Goal: Transaction & Acquisition: Purchase product/service

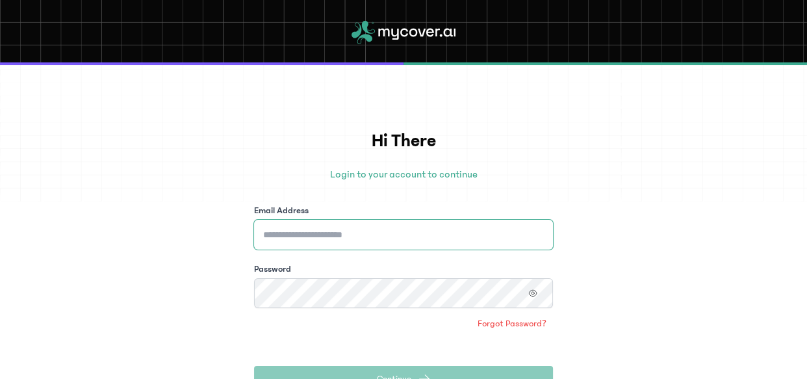
click at [305, 244] on input "Email Address" at bounding box center [403, 235] width 299 height 30
drag, startPoint x: 358, startPoint y: 240, endPoint x: 228, endPoint y: 256, distance: 130.9
click at [228, 256] on div "**********" at bounding box center [403, 222] width 807 height 314
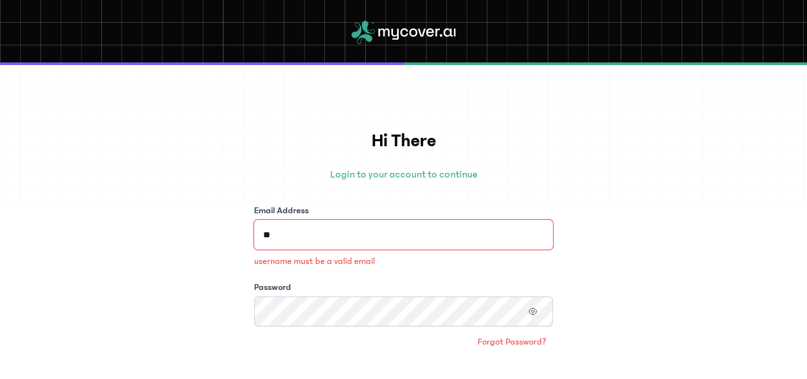
type input "*"
type input "**********"
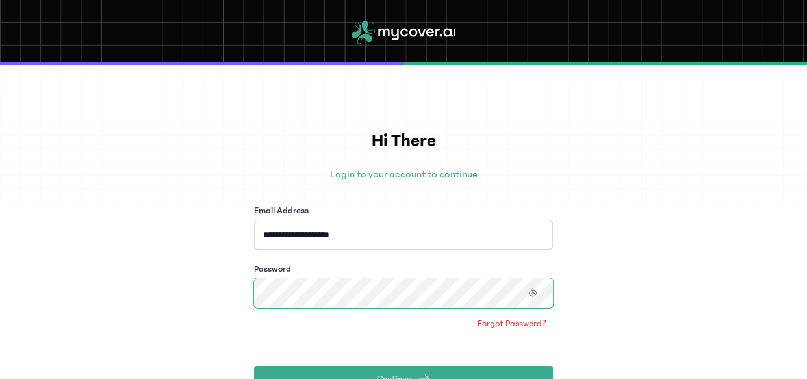
click at [254, 366] on button "Continue" at bounding box center [403, 379] width 299 height 26
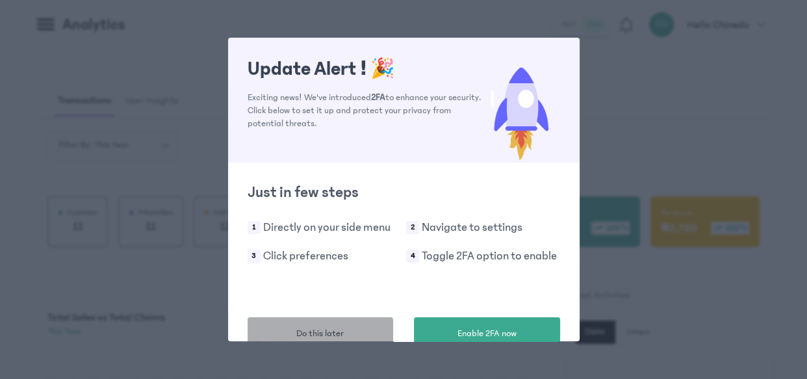
click at [312, 329] on span "Do this later" at bounding box center [319, 334] width 47 height 14
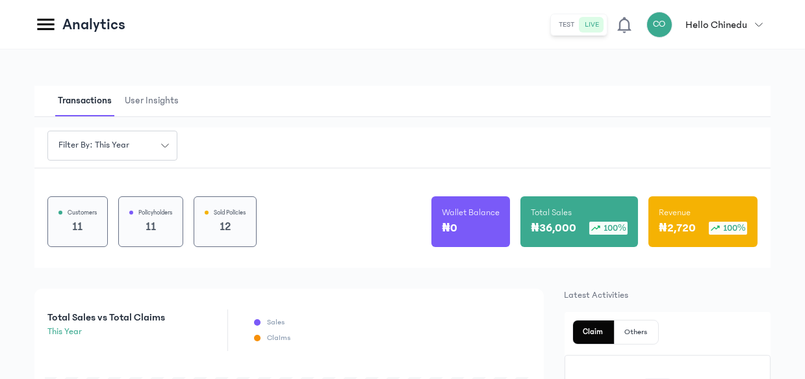
click at [44, 27] on icon at bounding box center [45, 24] width 23 height 23
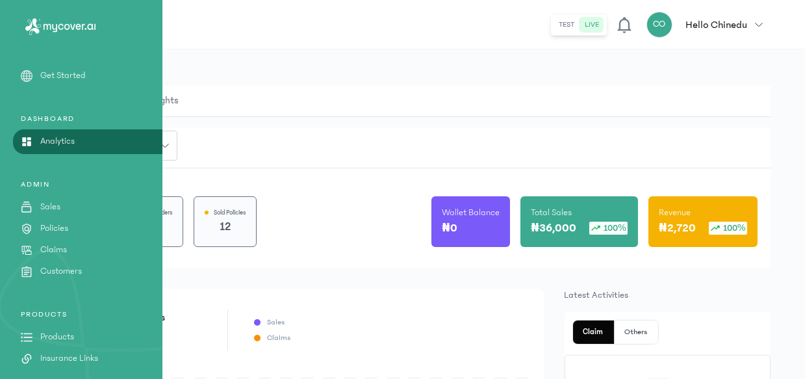
click at [54, 227] on p "Policies" at bounding box center [54, 228] width 28 height 14
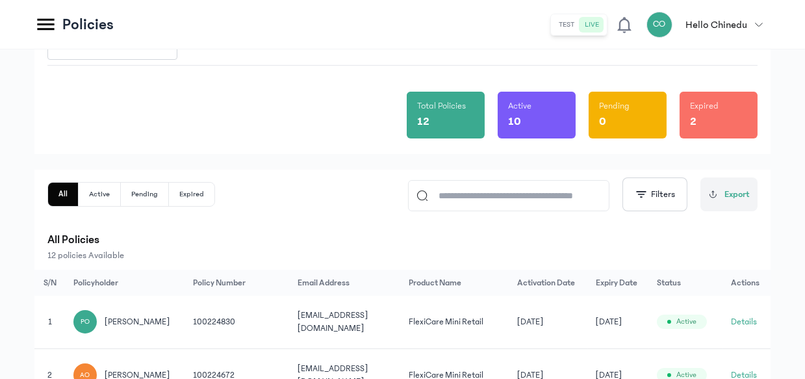
scroll to position [67, 0]
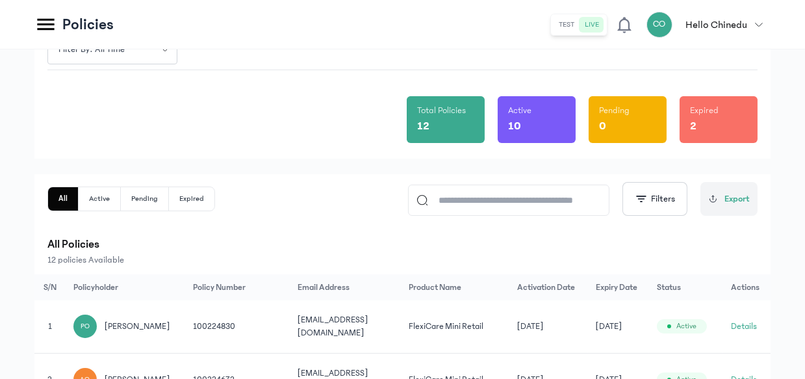
click at [53, 24] on icon at bounding box center [45, 25] width 17 height 12
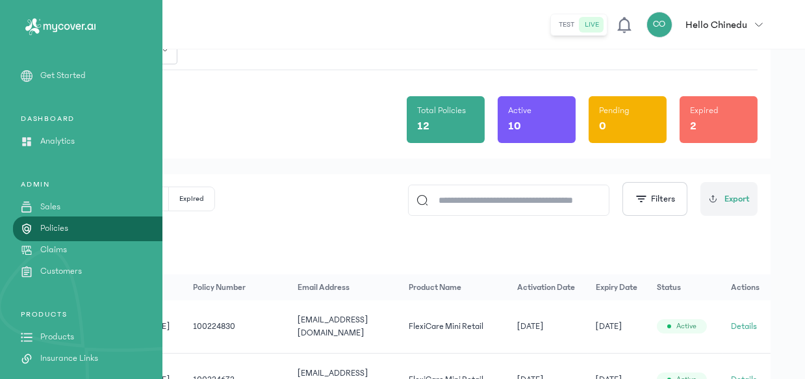
click at [62, 334] on p "Products" at bounding box center [57, 337] width 34 height 14
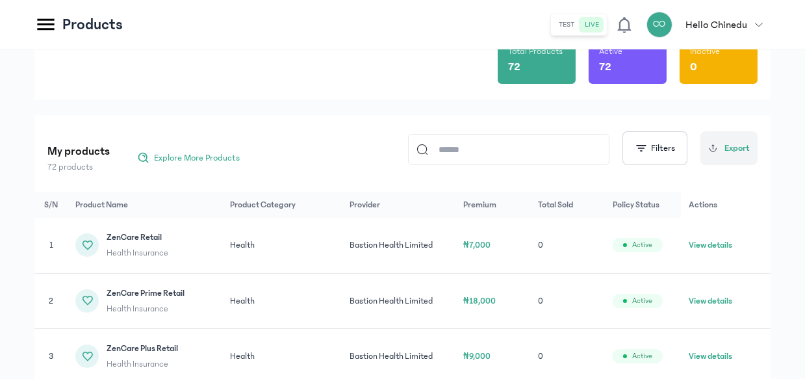
scroll to position [97, 0]
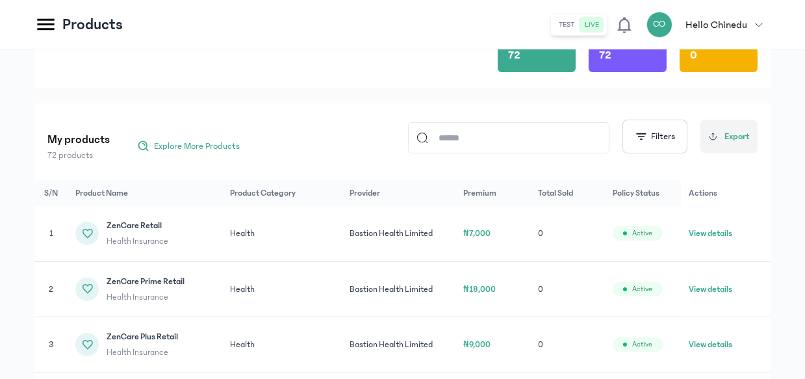
click at [511, 133] on input at bounding box center [514, 138] width 173 height 30
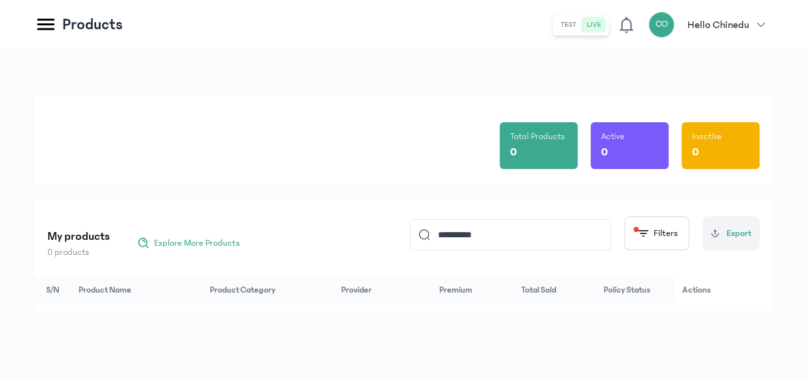
click at [518, 249] on input "*********" at bounding box center [516, 235] width 173 height 30
click at [501, 238] on input "*********" at bounding box center [516, 235] width 173 height 30
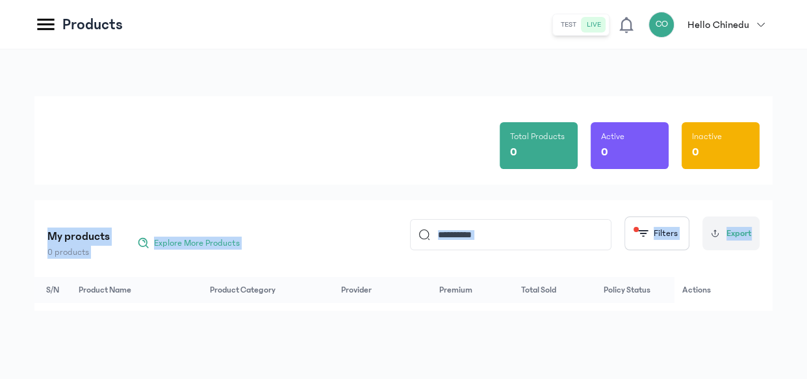
drag, startPoint x: 805, startPoint y: 183, endPoint x: 805, endPoint y: 332, distance: 149.4
click at [805, 332] on div "Total Products 0 Active 0 Inactive 0 My products 0 products Explore More Produc…" at bounding box center [403, 213] width 807 height 329
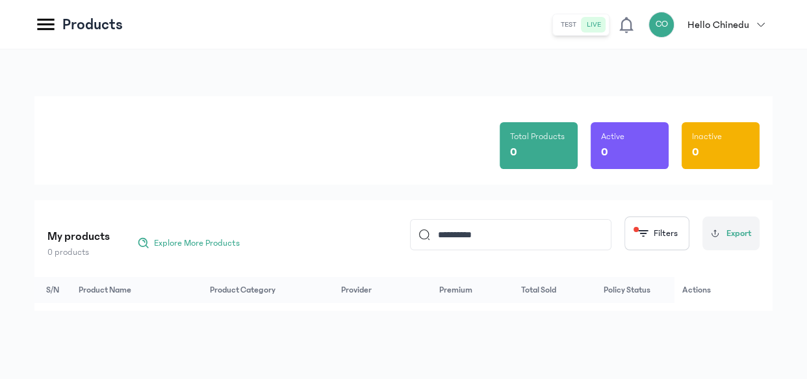
click at [481, 237] on input "*********" at bounding box center [516, 235] width 173 height 30
type input "*"
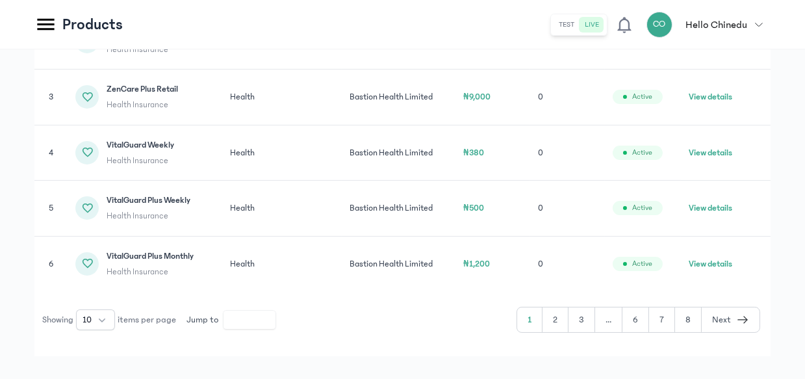
scroll to position [362, 0]
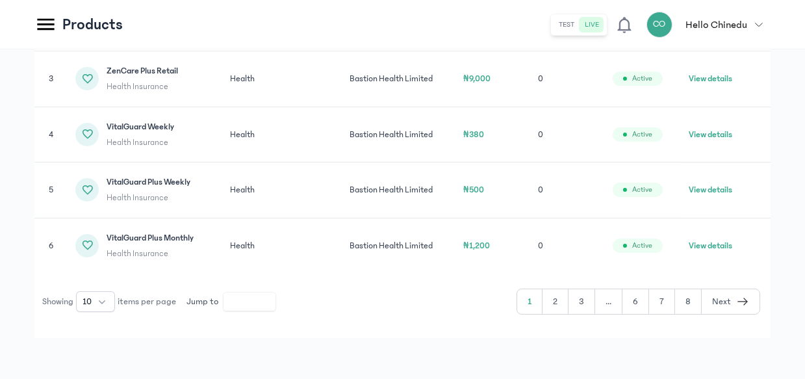
click at [568, 305] on button "2" at bounding box center [581, 301] width 27 height 25
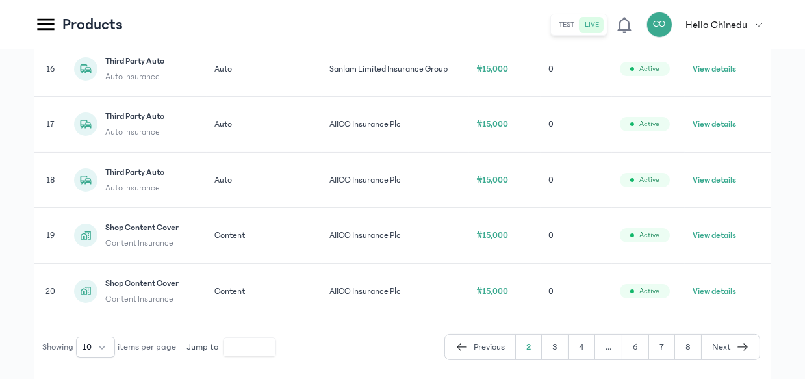
scroll to position [585, 0]
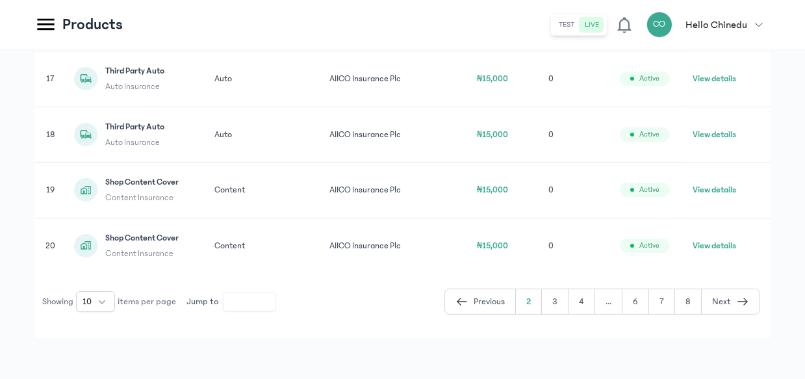
click at [568, 303] on button "3" at bounding box center [581, 301] width 27 height 25
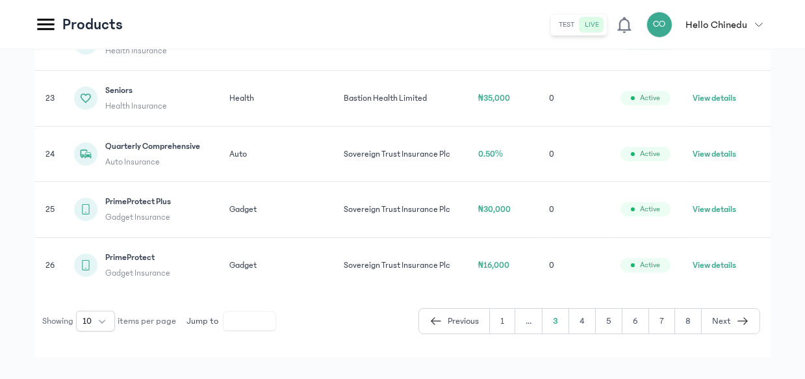
scroll to position [362, 0]
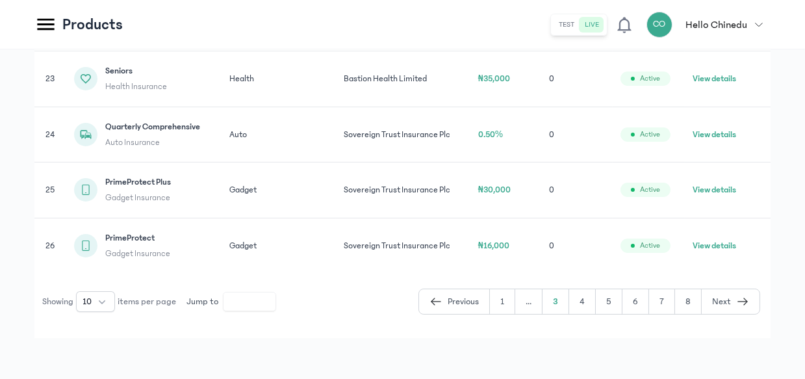
click at [791, 139] on div "Total Products 72 Active 72 Inactive 0 My products 72 products Explore More Pro…" at bounding box center [402, 33] width 805 height 692
drag, startPoint x: 804, startPoint y: 201, endPoint x: 804, endPoint y: 185, distance: 16.2
click at [804, 185] on div "Total Products 72 Active 72 Inactive 0 My products 72 products Explore More Pro…" at bounding box center [402, 33] width 805 height 692
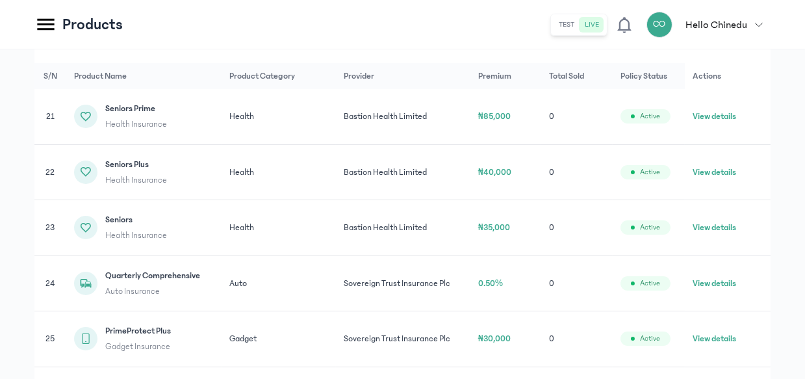
scroll to position [89, 0]
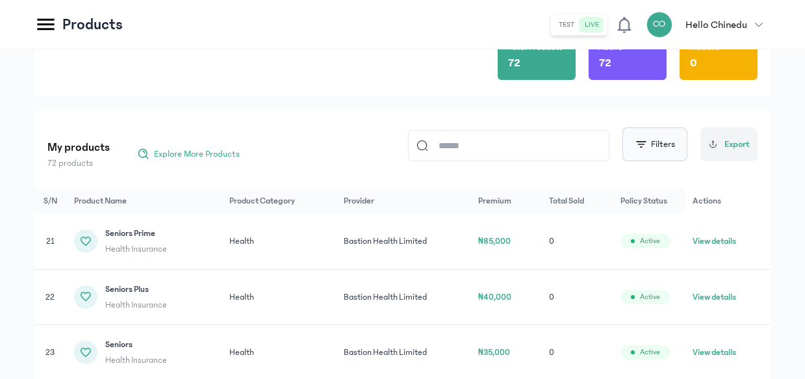
click at [659, 142] on button "Filters" at bounding box center [654, 144] width 65 height 34
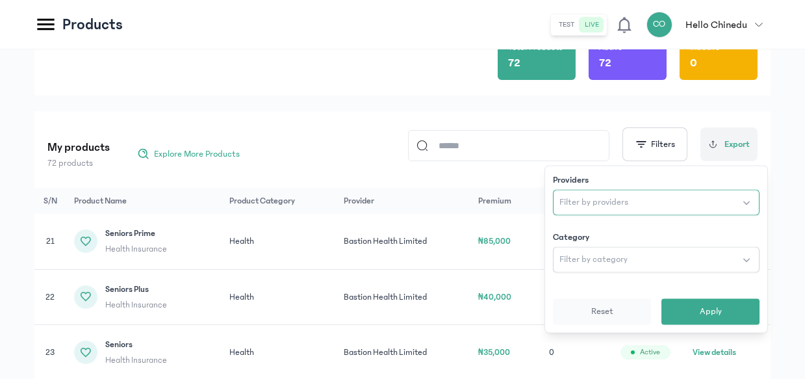
click at [646, 197] on button "Filter by providers" at bounding box center [656, 202] width 207 height 26
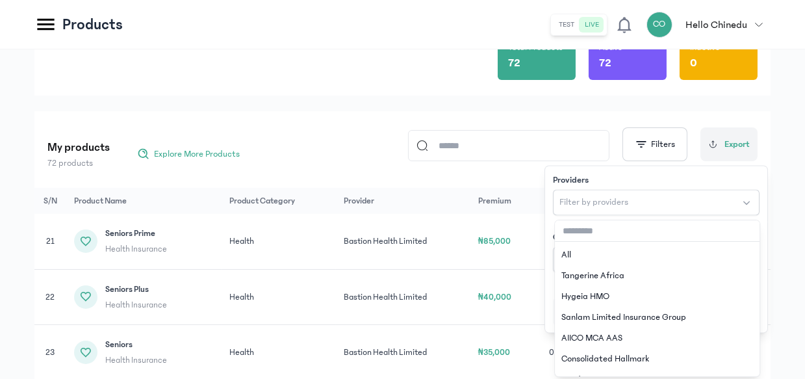
type input "*"
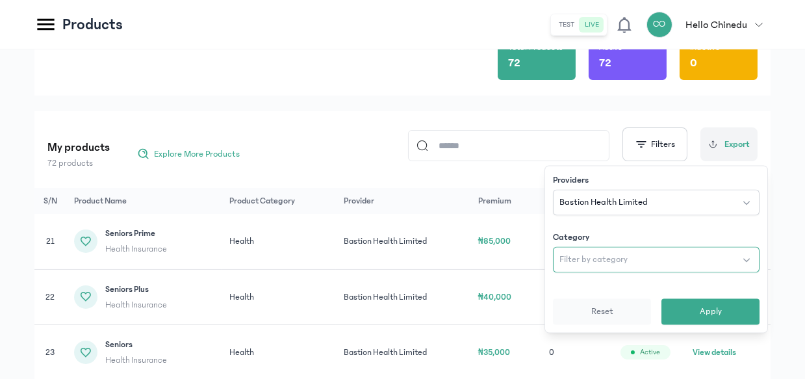
click at [707, 265] on button "Filter by category" at bounding box center [656, 259] width 207 height 26
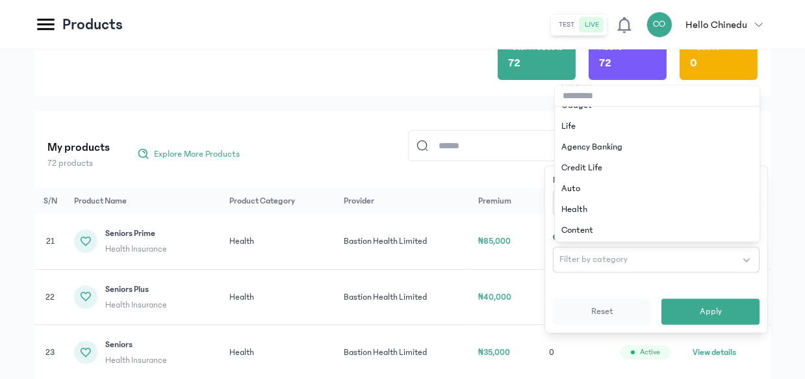
scroll to position [78, 0]
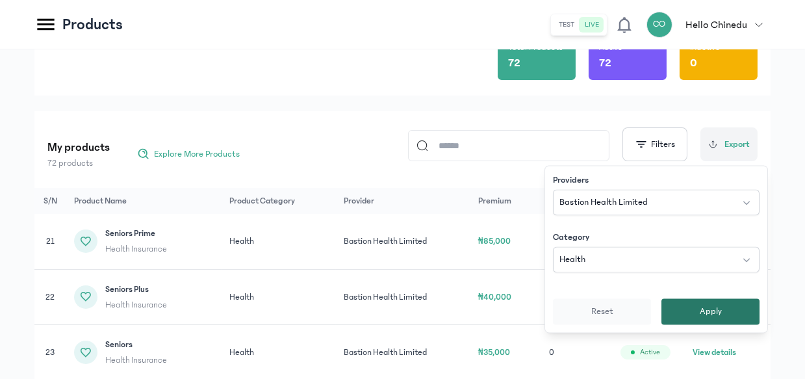
click at [698, 314] on button "Apply" at bounding box center [710, 311] width 98 height 26
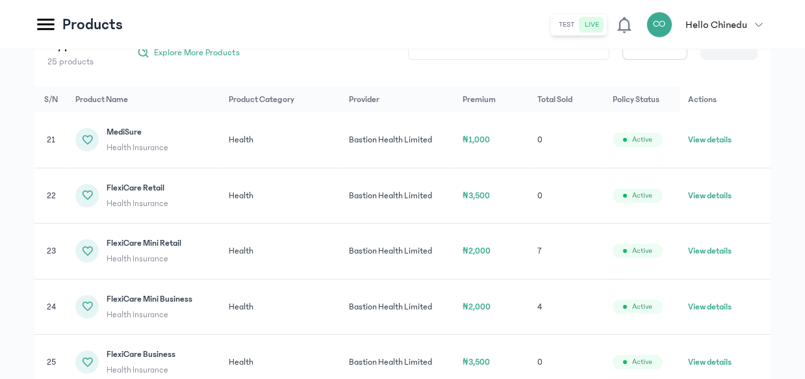
scroll to position [191, 0]
click at [716, 249] on button "View details" at bounding box center [710, 250] width 44 height 13
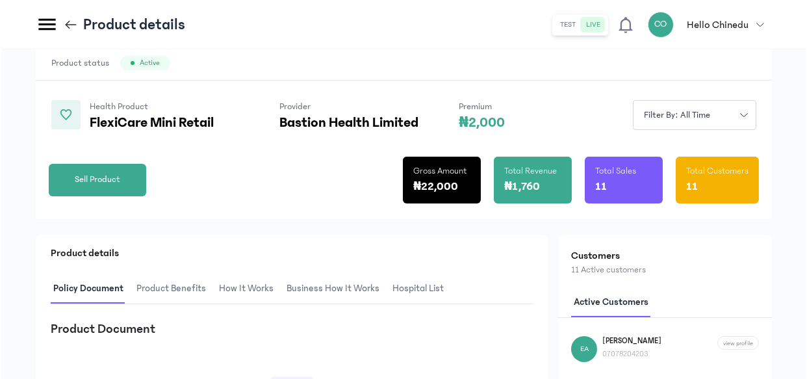
scroll to position [75, 0]
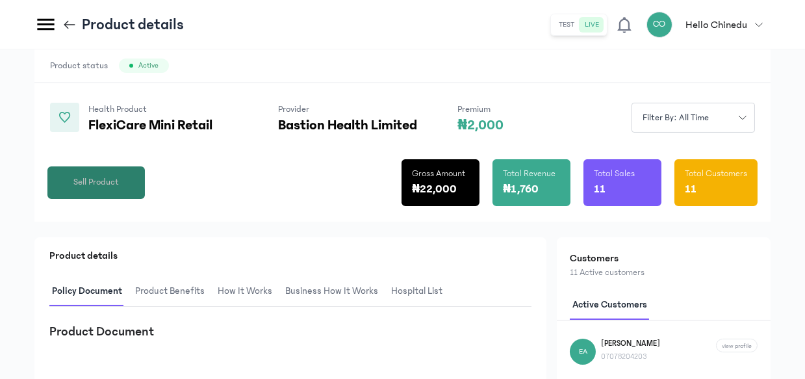
click at [89, 185] on span "Sell Product" at bounding box center [95, 182] width 45 height 14
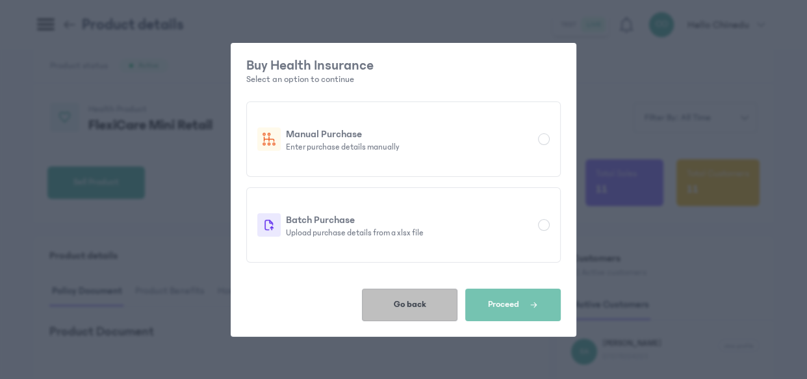
click at [425, 299] on span "Go back" at bounding box center [410, 304] width 32 height 10
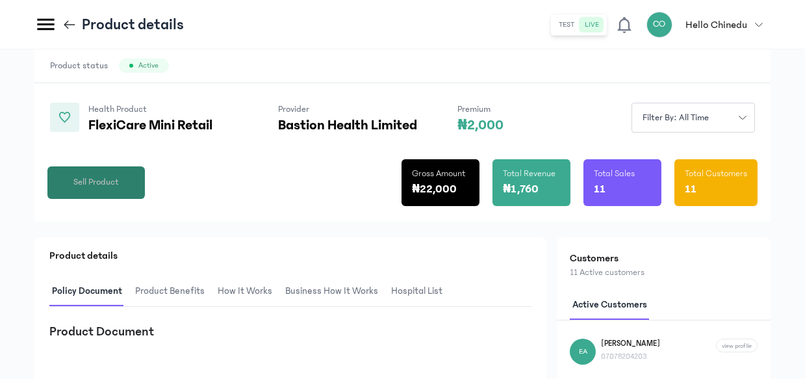
click at [120, 179] on button "Sell Product" at bounding box center [95, 182] width 97 height 32
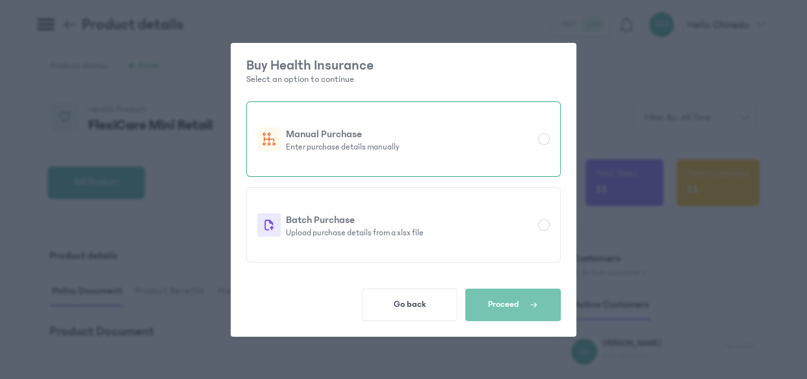
click at [338, 144] on p "Enter purchase details manually" at bounding box center [409, 147] width 247 height 10
click at [517, 292] on button "Proceed" at bounding box center [512, 304] width 95 height 32
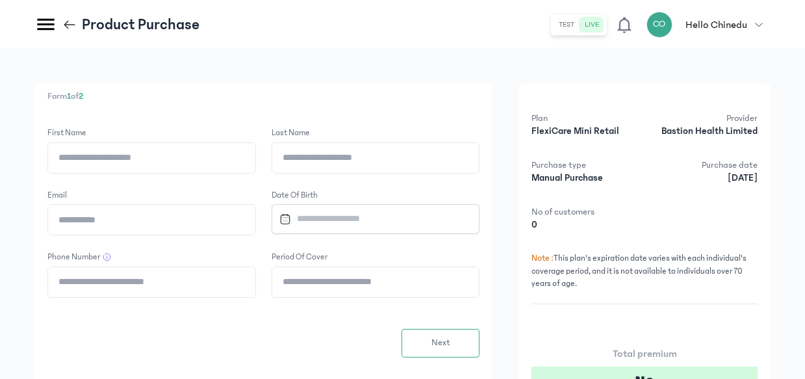
click at [149, 159] on input "First Name" at bounding box center [151, 158] width 207 height 30
click at [173, 154] on input "First Name" at bounding box center [151, 158] width 207 height 30
click at [324, 151] on input "Last Name" at bounding box center [375, 158] width 207 height 30
paste input "*******"
type input "*******"
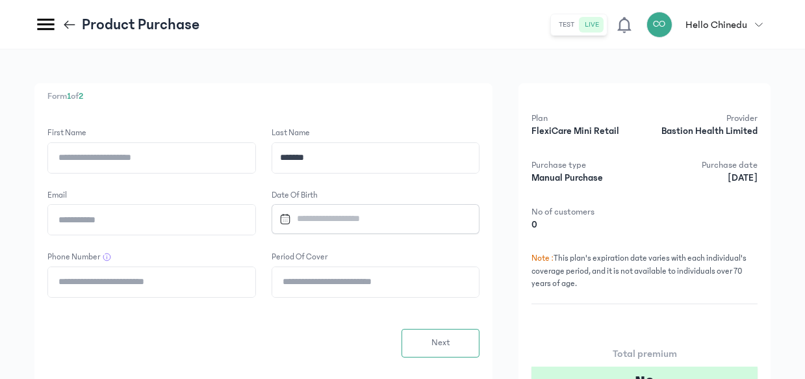
click at [192, 157] on input "First Name" at bounding box center [151, 158] width 207 height 30
paste input "*********"
type input "*********"
click at [110, 221] on input "Email" at bounding box center [151, 220] width 207 height 30
paste input "**********"
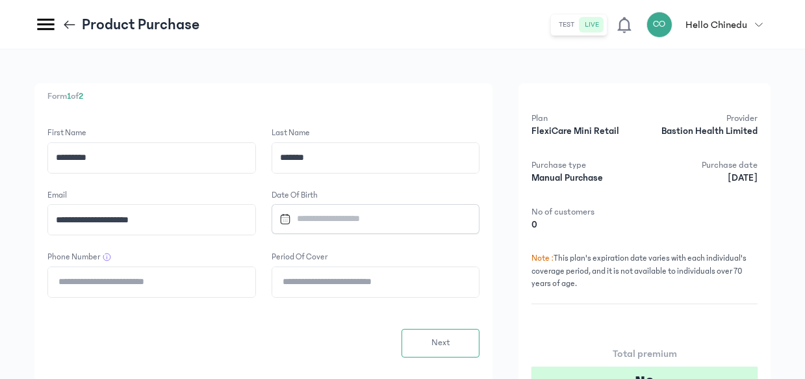
type input "**********"
click at [315, 220] on input "Datepicker input" at bounding box center [370, 219] width 192 height 28
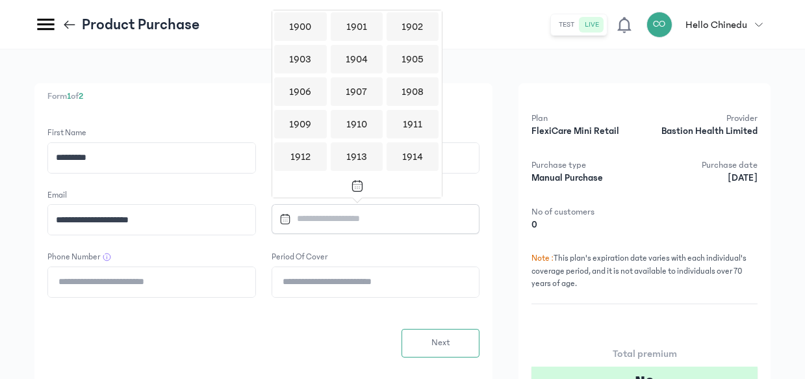
scroll to position [1258, 0]
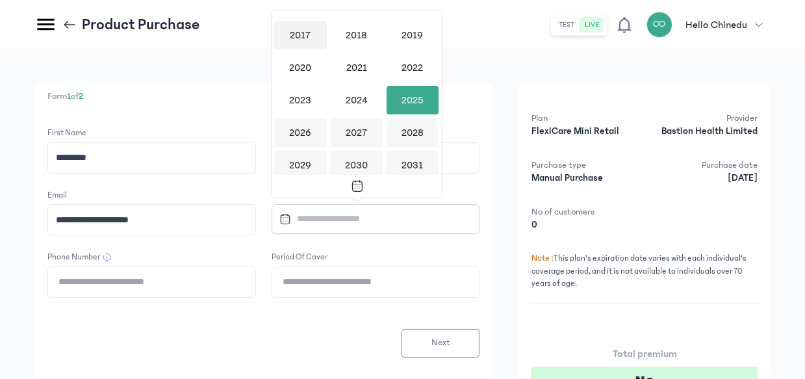
click at [302, 27] on div "2017" at bounding box center [300, 35] width 52 height 29
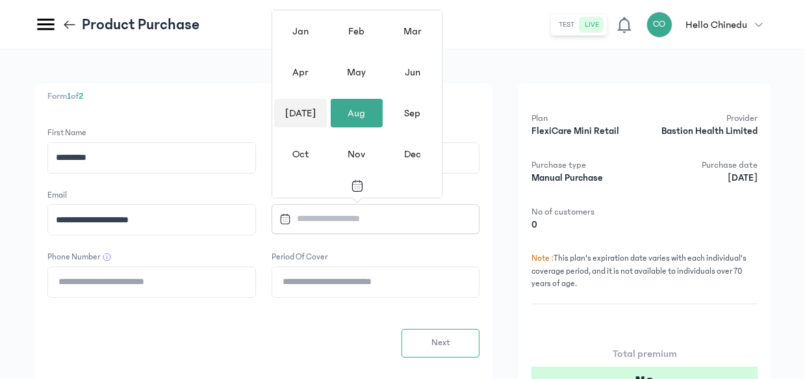
click at [304, 111] on div "[DATE]" at bounding box center [300, 113] width 52 height 29
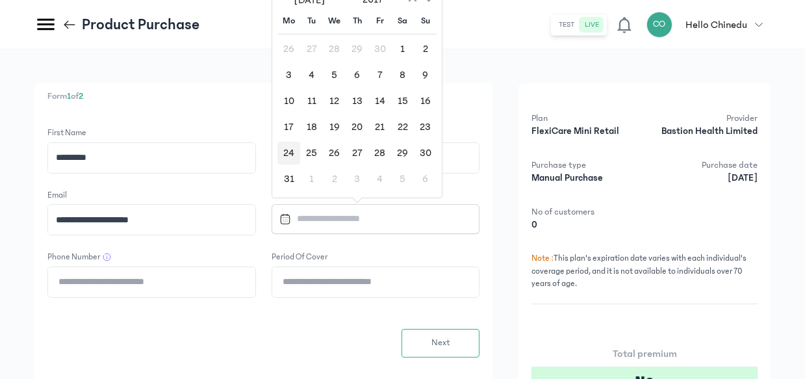
click at [292, 151] on div "24" at bounding box center [288, 153] width 23 height 23
type input "**********"
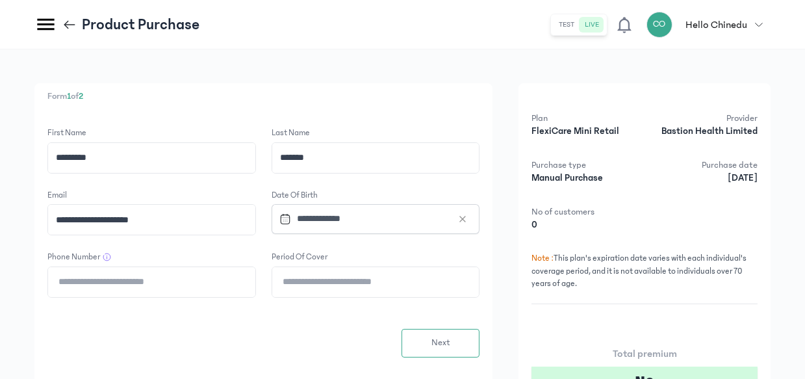
click at [72, 287] on input "Phone Number" at bounding box center [151, 282] width 207 height 30
paste input "**********"
type input "**********"
click at [359, 281] on input "Period of cover" at bounding box center [375, 282] width 207 height 30
type input "*"
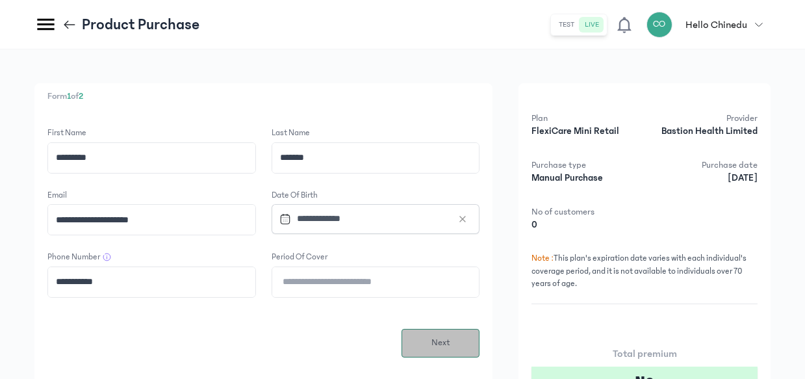
click at [447, 336] on span "Next" at bounding box center [440, 343] width 19 height 14
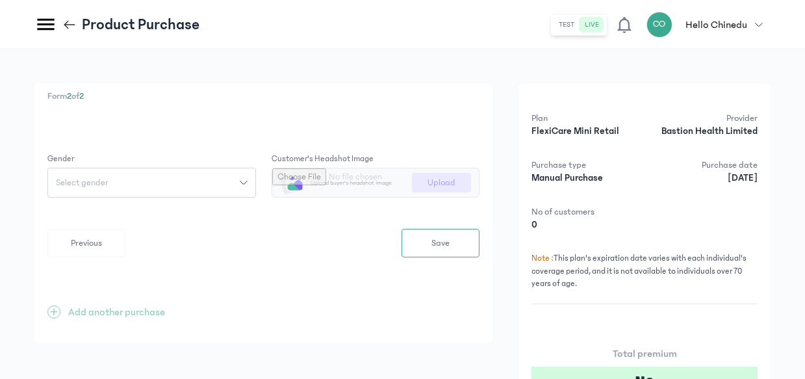
click at [235, 183] on div "Select gender" at bounding box center [144, 182] width 192 height 9
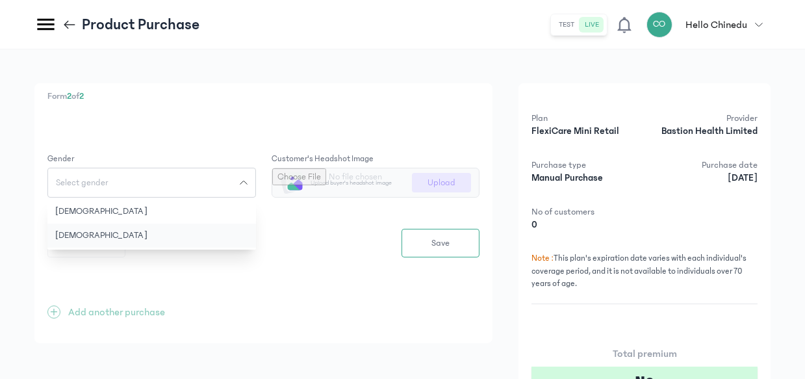
click at [188, 233] on button "[DEMOGRAPHIC_DATA]" at bounding box center [151, 235] width 208 height 24
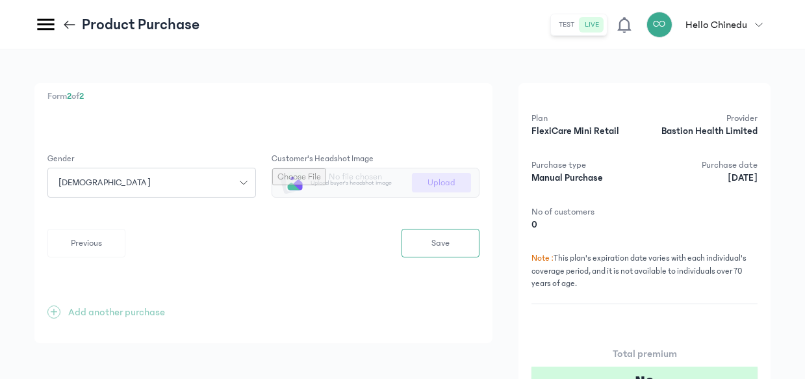
click at [372, 173] on input "file" at bounding box center [375, 182] width 207 height 29
type input "**********"
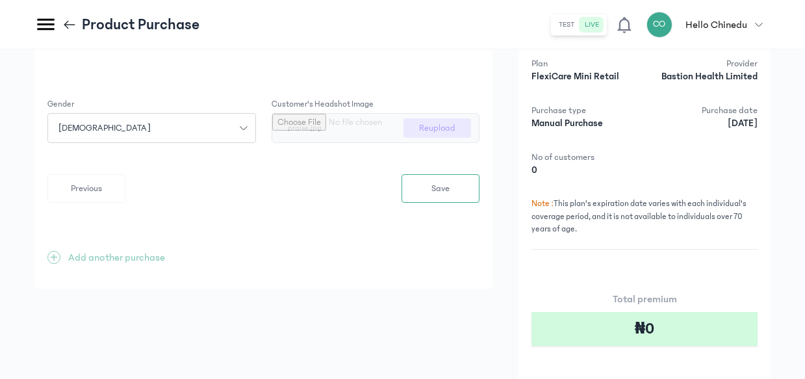
scroll to position [103, 0]
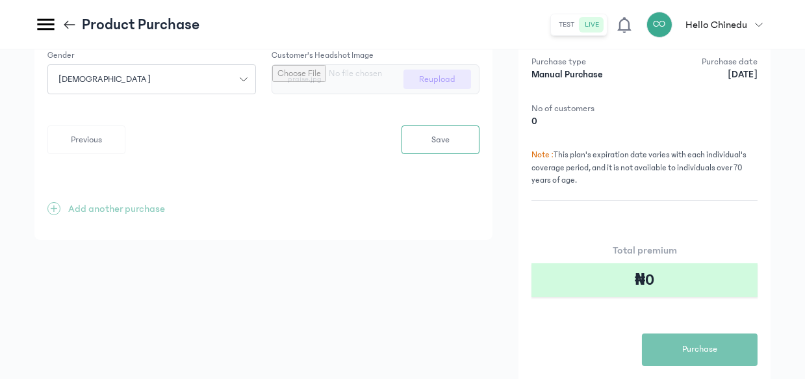
click at [676, 240] on div "Plan FlexiCare Mini Retail Provider Bastion Health Limited Purchase type Manual…" at bounding box center [644, 187] width 252 height 414
click at [452, 142] on button "Save" at bounding box center [440, 139] width 78 height 29
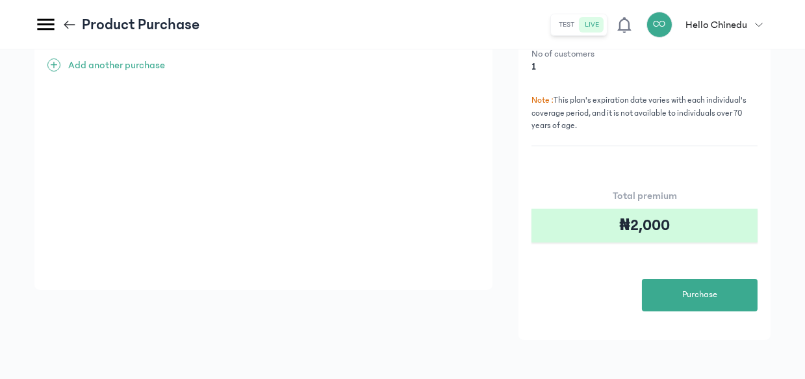
scroll to position [154, 0]
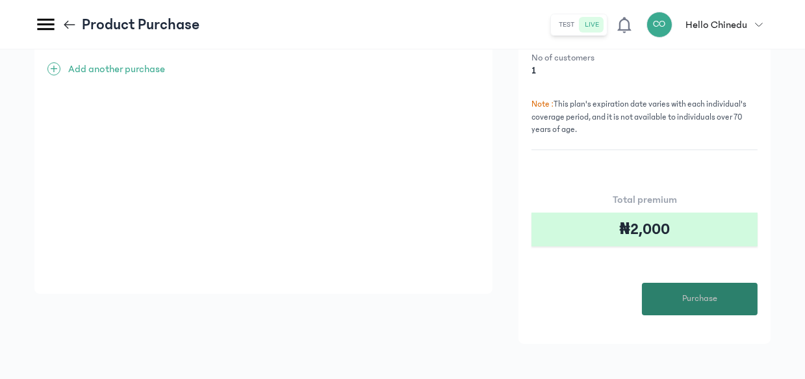
click at [675, 293] on button "Purchase" at bounding box center [700, 299] width 116 height 32
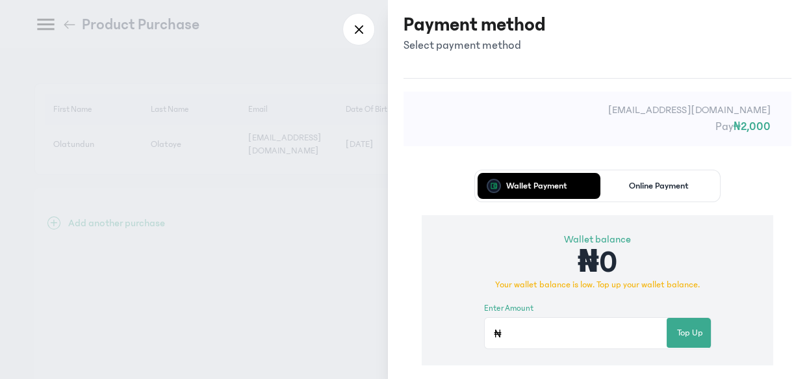
click at [670, 183] on p "Online Payment" at bounding box center [659, 185] width 60 height 9
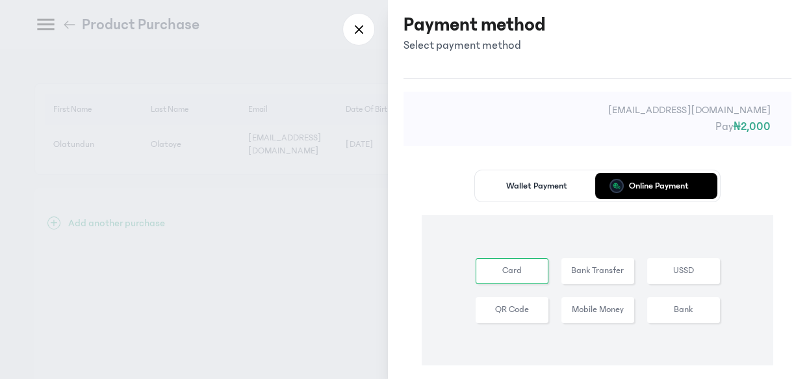
click at [647, 266] on button "Bank Transfer" at bounding box center [683, 271] width 73 height 26
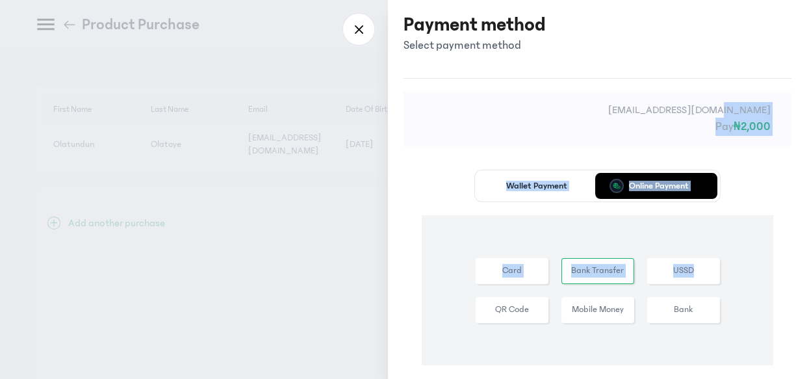
drag, startPoint x: 805, startPoint y: 69, endPoint x: 799, endPoint y: 242, distance: 172.9
click at [799, 242] on div "Payment method Select payment method [EMAIL_ADDRESS][DOMAIN_NAME] Pay ₦2,000 Wa…" at bounding box center [597, 189] width 419 height 379
click at [586, 273] on button "Bank Transfer" at bounding box center [597, 271] width 73 height 26
click at [597, 264] on button "Bank Transfer" at bounding box center [597, 271] width 73 height 26
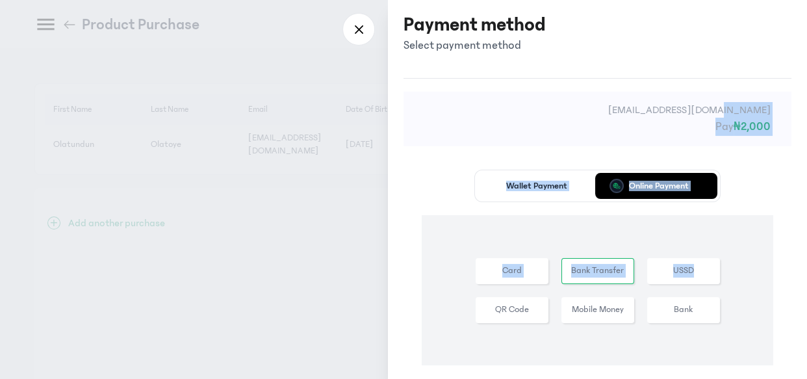
click at [628, 216] on div "Card Bank Transfer USSD QR Code Mobile Money Bank" at bounding box center [597, 290] width 351 height 150
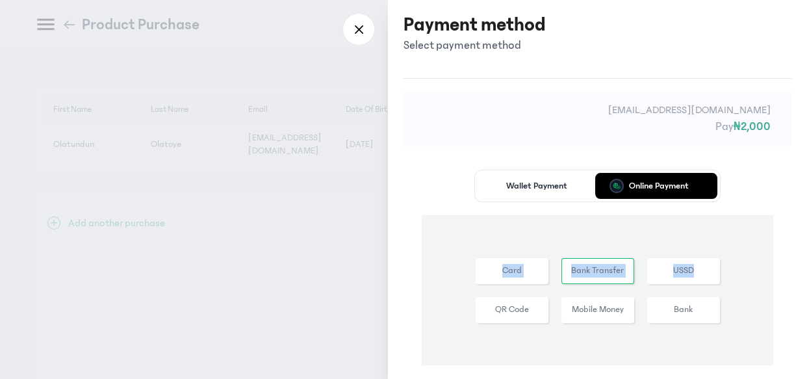
drag, startPoint x: 803, startPoint y: 156, endPoint x: 793, endPoint y: 221, distance: 66.4
click at [793, 221] on div "[EMAIL_ADDRESS][DOMAIN_NAME] Pay ₦2,000 Wallet Payment Online Payment Card Bank…" at bounding box center [597, 273] width 419 height 390
click at [793, 222] on div "[EMAIL_ADDRESS][DOMAIN_NAME] Pay ₦2,000 Wallet Payment Online Payment Card Bank…" at bounding box center [597, 273] width 419 height 390
click at [803, 317] on div "[EMAIL_ADDRESS][DOMAIN_NAME] Pay ₦2,000 Wallet Payment Online Payment Card Bank…" at bounding box center [597, 273] width 419 height 390
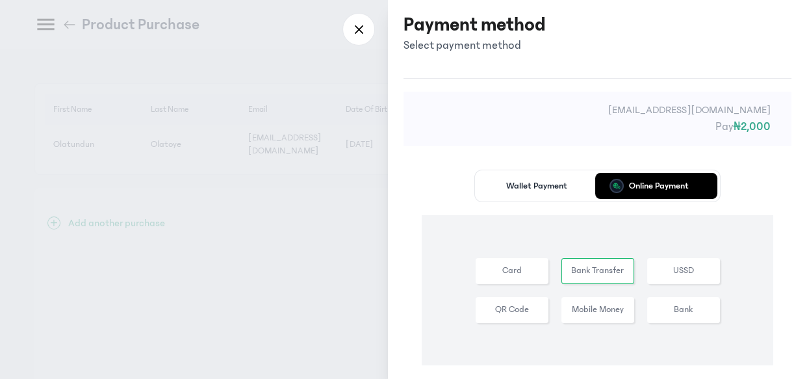
click at [805, 318] on div "Payment method Select payment method [EMAIL_ADDRESS][DOMAIN_NAME] Pay ₦2,000 Wa…" at bounding box center [597, 189] width 419 height 379
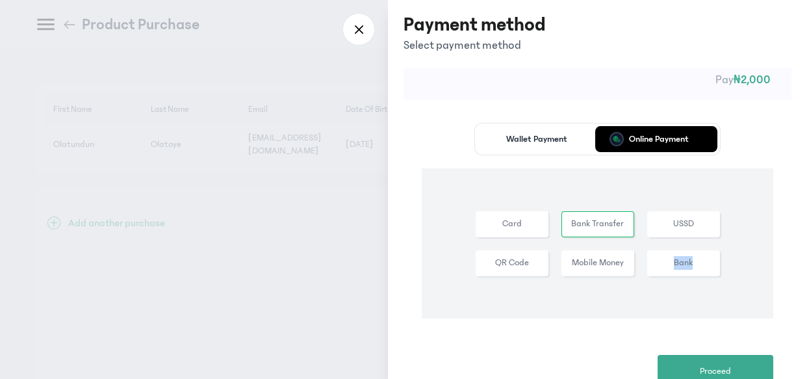
scroll to position [89, 0]
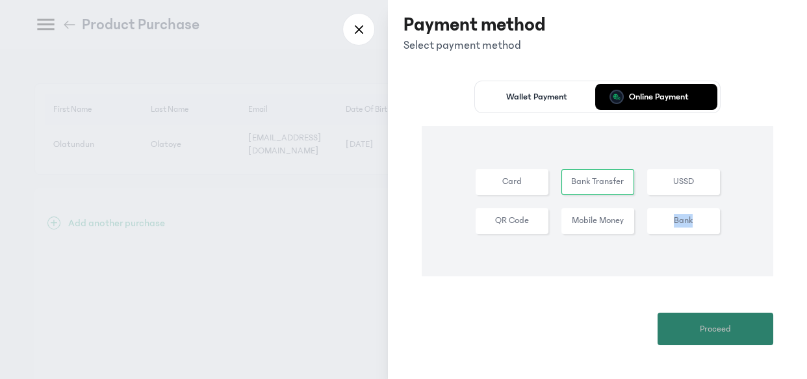
click at [748, 329] on button "Proceed" at bounding box center [715, 328] width 116 height 32
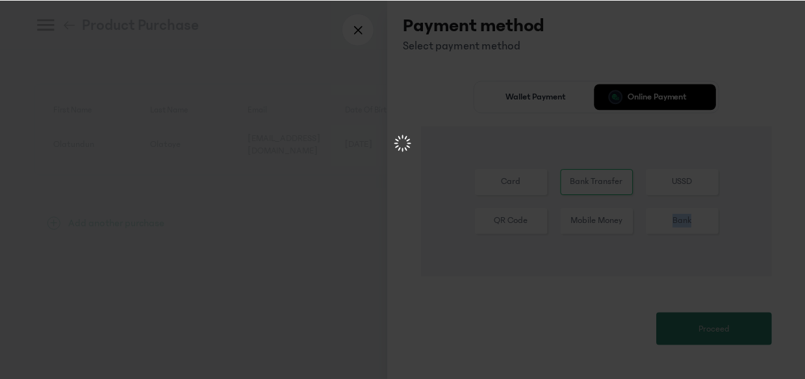
scroll to position [0, 0]
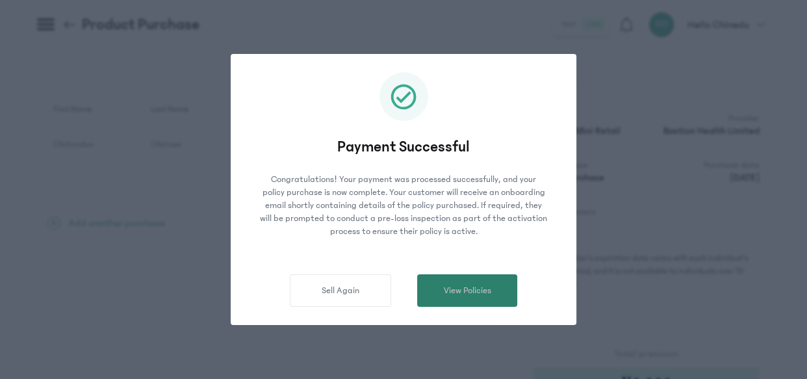
click at [451, 295] on span "View Policies" at bounding box center [467, 291] width 47 height 14
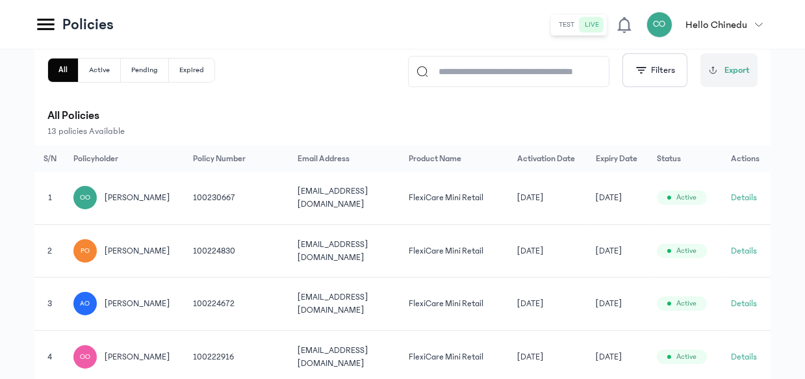
scroll to position [201, 0]
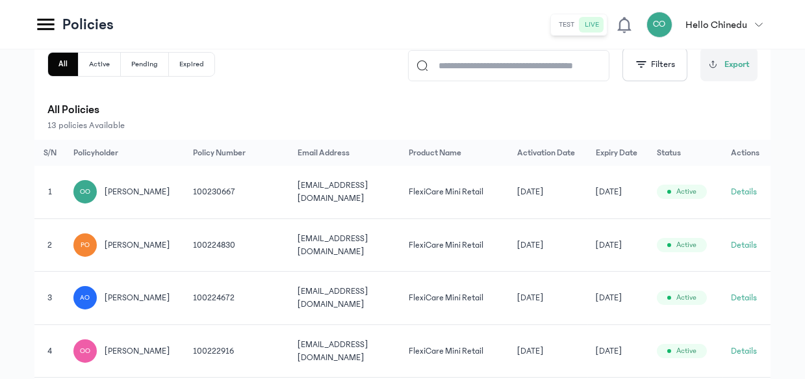
click at [750, 195] on button "Details" at bounding box center [744, 191] width 26 height 13
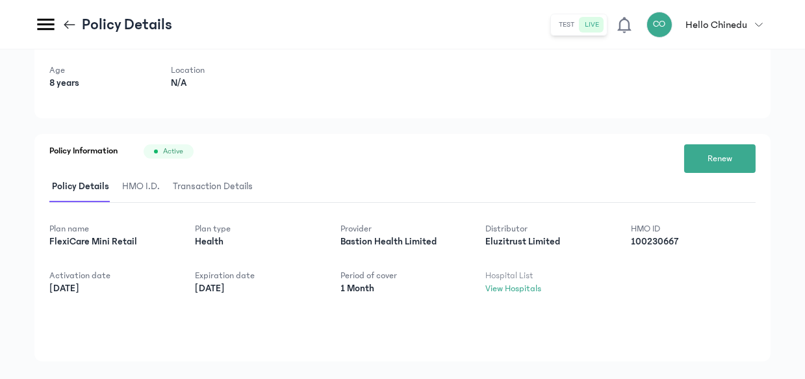
scroll to position [129, 0]
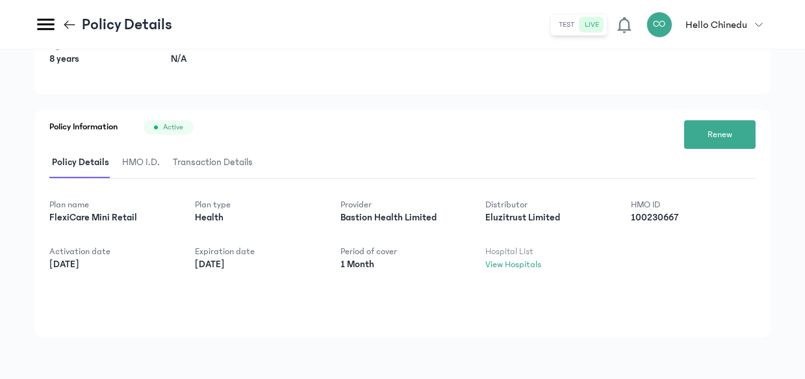
click at [138, 160] on span "HMO I.D." at bounding box center [141, 162] width 43 height 31
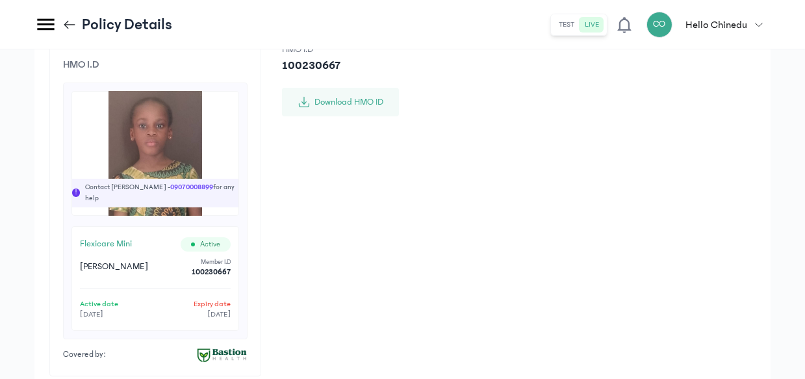
scroll to position [284, 0]
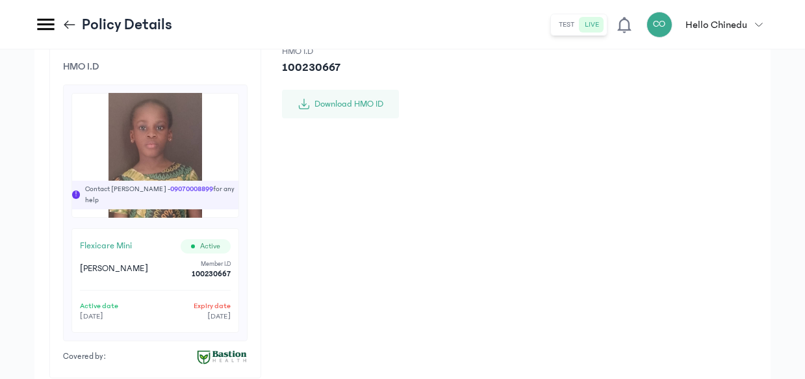
click at [459, 311] on div "HMO I.D ! Contact [PERSON_NAME] - [PHONE_NUMBER] for any help flexicare mini Ac…" at bounding box center [402, 211] width 706 height 333
